Goal: Information Seeking & Learning: Find specific fact

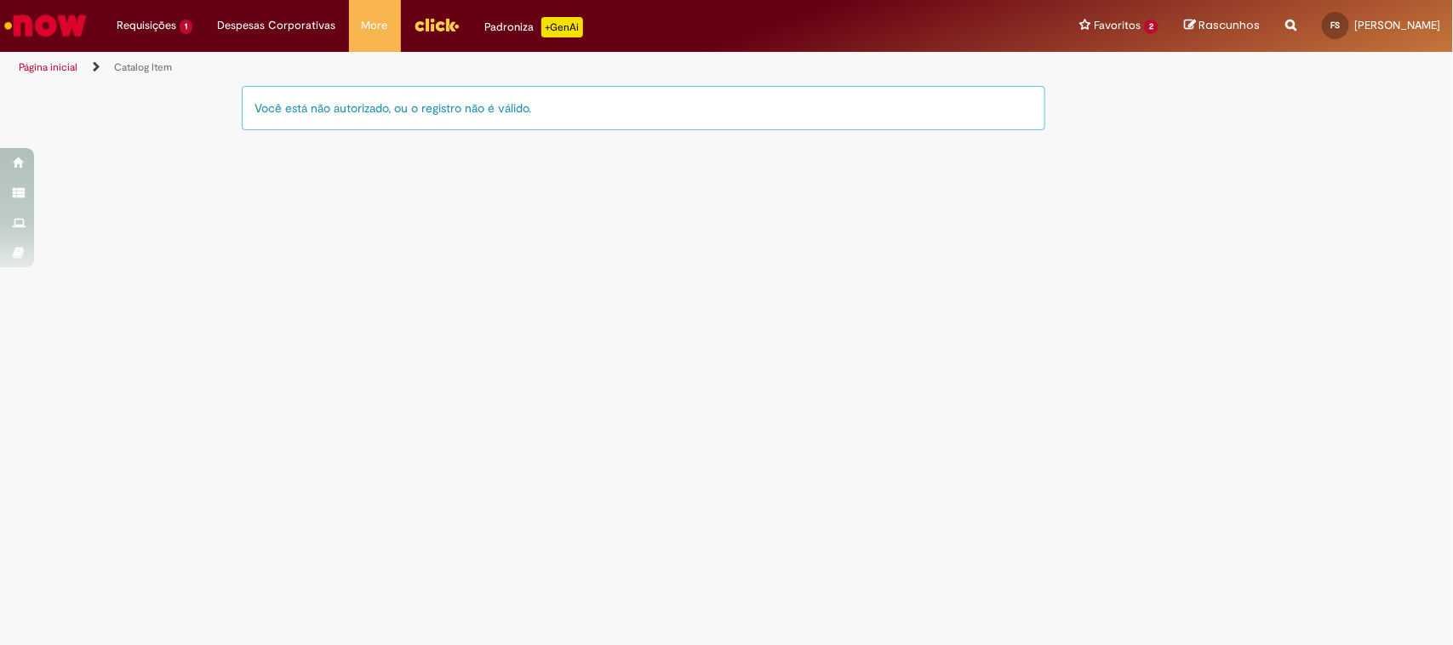
click at [1273, 23] on div "Reportar problema Artigos Não encontrou base de conhecimento Catálogo Não foram…" at bounding box center [1291, 26] width 37 height 52
click at [1285, 30] on icon "Search from all sources" at bounding box center [1290, 15] width 11 height 31
click at [1227, 26] on input "text" at bounding box center [1257, 26] width 78 height 29
type input "*****"
click button "Pesquisar" at bounding box center [1202, 26] width 33 height 29
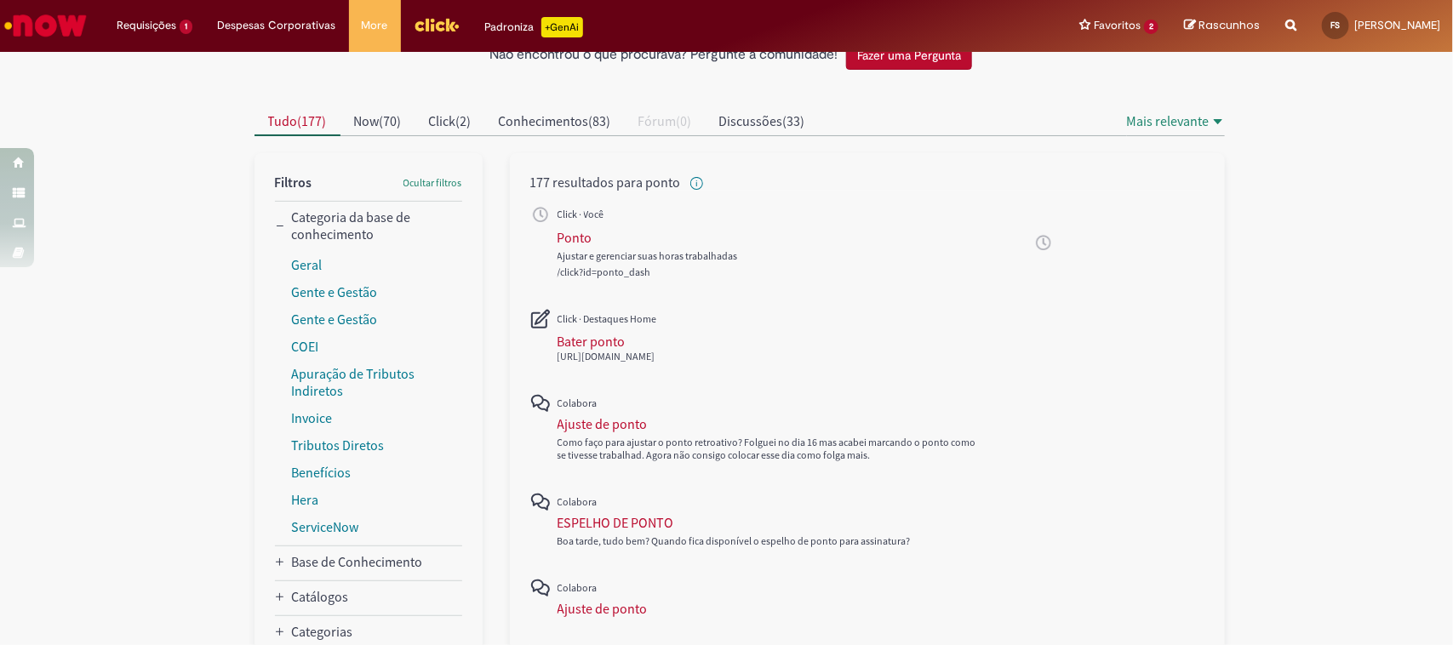
scroll to position [83, 0]
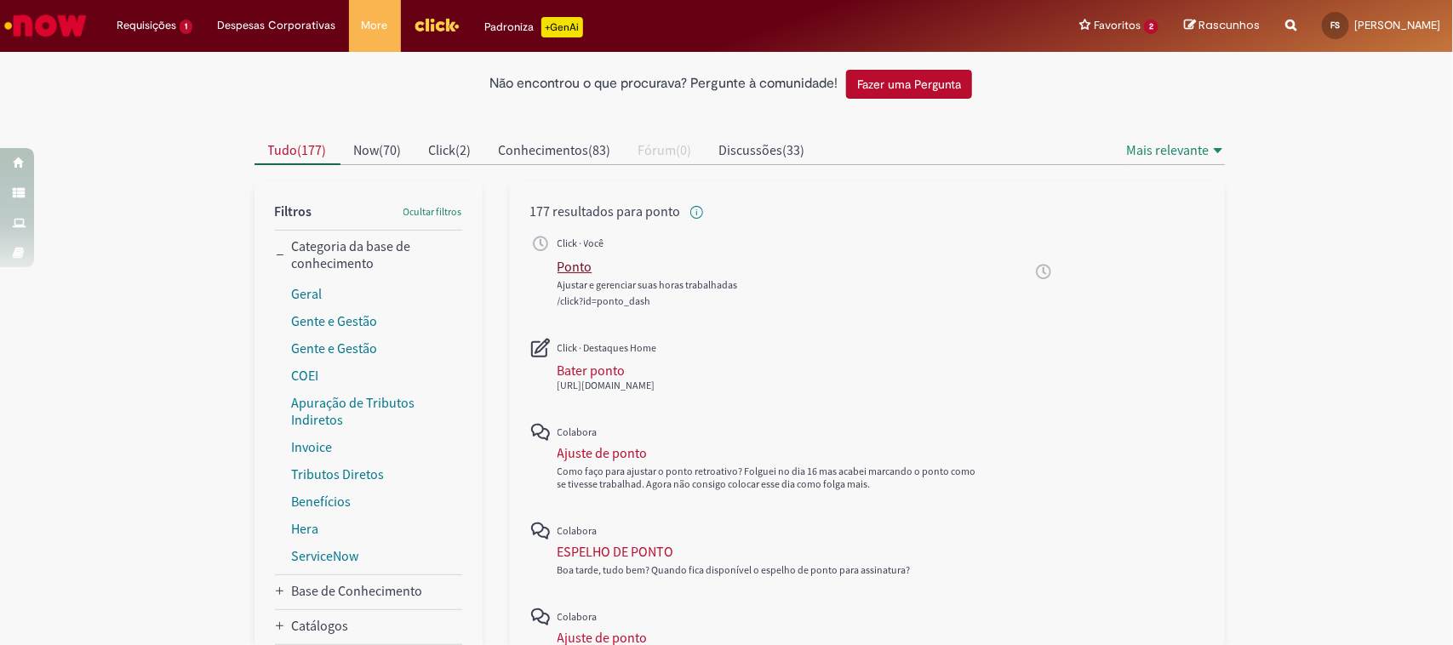
click at [559, 266] on div "Ponto" at bounding box center [575, 266] width 35 height 17
